Goal: Task Accomplishment & Management: Use online tool/utility

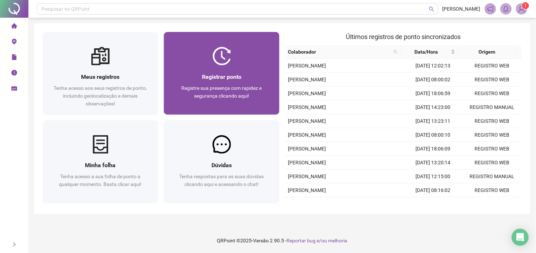
click at [201, 47] on div at bounding box center [222, 56] width 116 height 18
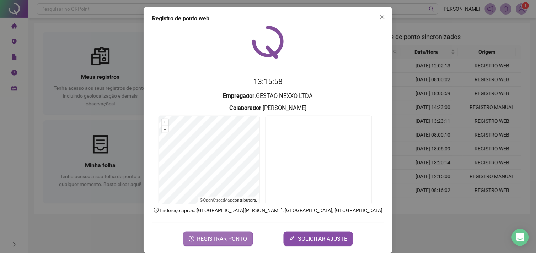
click at [225, 237] on span "REGISTRAR PONTO" at bounding box center [222, 239] width 50 height 9
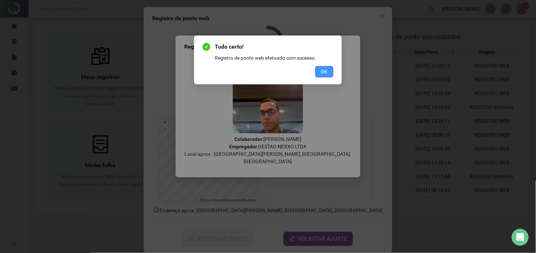
click at [326, 72] on span "OK" at bounding box center [324, 72] width 7 height 8
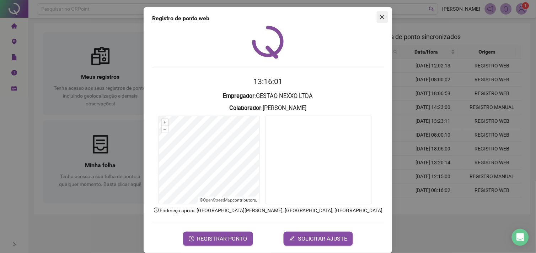
click at [380, 18] on icon "close" at bounding box center [383, 17] width 6 height 6
